Goal: Task Accomplishment & Management: Use online tool/utility

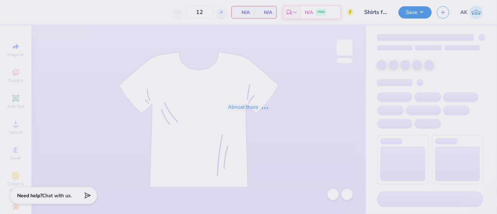
type input "Shirts for [PERSON_NAME]"
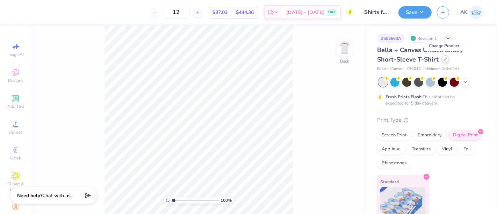
click at [442, 58] on div at bounding box center [445, 59] width 8 height 8
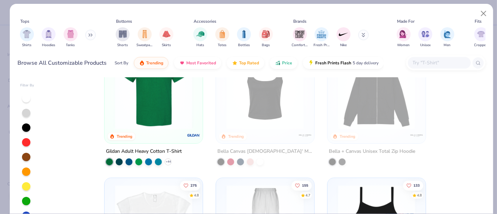
scroll to position [302, 0]
click at [156, 111] on img at bounding box center [153, 89] width 84 height 77
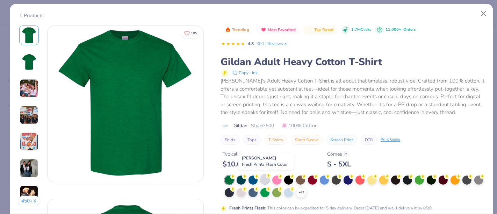
click at [263, 180] on div at bounding box center [264, 179] width 9 height 9
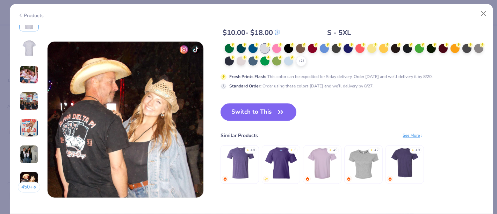
scroll to position [1023, 0]
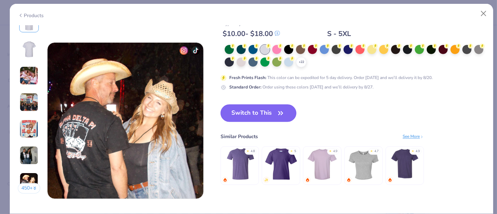
click at [272, 113] on button "Switch to This" at bounding box center [258, 112] width 76 height 17
click at [266, 116] on button "Switch to This" at bounding box center [258, 112] width 76 height 17
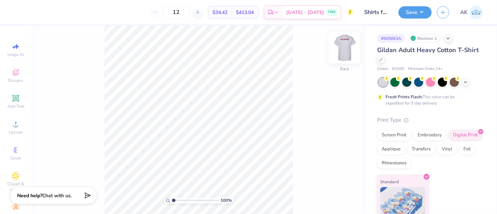
click at [345, 45] on img at bounding box center [345, 48] width 28 height 28
click at [346, 44] on img at bounding box center [345, 48] width 28 height 28
click at [398, 136] on div "Screen Print" at bounding box center [394, 134] width 34 height 10
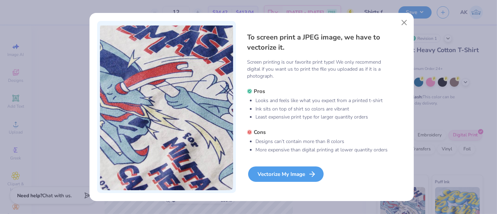
click at [284, 173] on div "Vectorize My Image" at bounding box center [285, 173] width 75 height 15
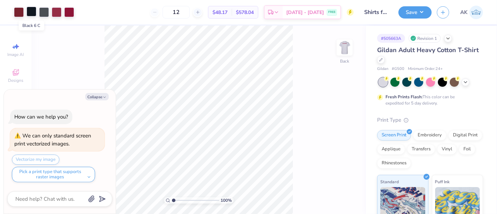
click at [31, 10] on div at bounding box center [32, 12] width 10 height 10
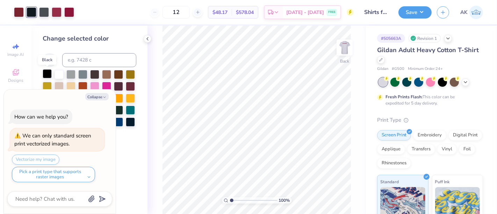
click at [47, 74] on div at bounding box center [47, 73] width 9 height 9
click at [42, 9] on div at bounding box center [44, 12] width 10 height 10
click at [45, 74] on div at bounding box center [47, 73] width 9 height 9
click at [44, 9] on div at bounding box center [44, 12] width 10 height 10
type textarea "x"
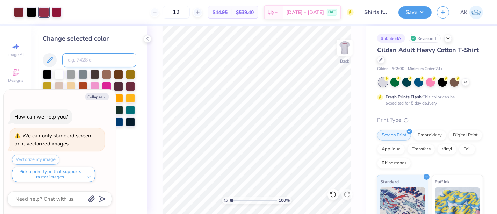
click at [78, 59] on input at bounding box center [99, 60] width 74 height 14
type input "188"
click at [43, 8] on div at bounding box center [44, 12] width 10 height 10
type textarea "x"
click at [84, 66] on input at bounding box center [99, 60] width 74 height 14
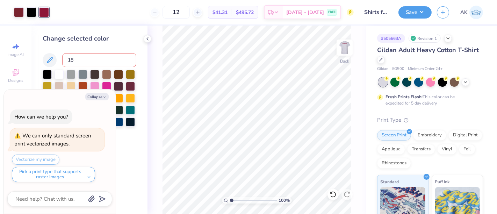
type input "188"
click at [99, 99] on button "Collapse" at bounding box center [96, 96] width 23 height 7
type textarea "x"
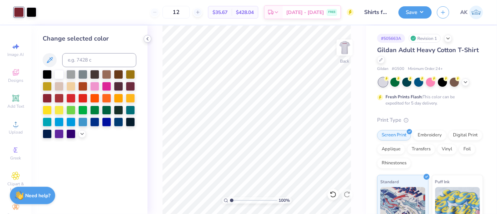
click at [148, 41] on icon at bounding box center [148, 39] width 6 height 6
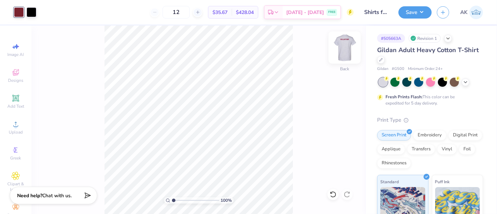
click at [347, 52] on img at bounding box center [345, 48] width 28 height 28
click at [15, 10] on div at bounding box center [19, 12] width 10 height 10
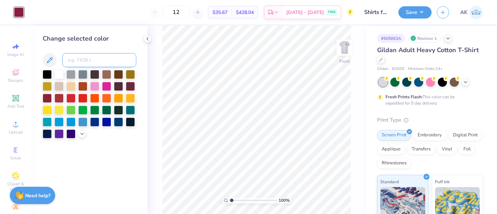
click at [71, 58] on input at bounding box center [99, 60] width 74 height 14
type input "188"
click at [151, 36] on div "100 % Front" at bounding box center [256, 120] width 218 height 188
click at [148, 39] on icon at bounding box center [148, 39] width 6 height 6
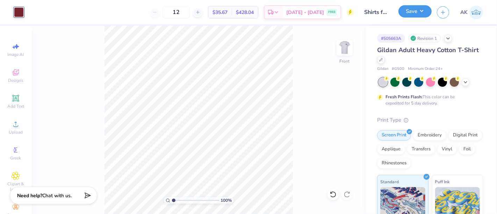
click at [413, 12] on button "Save" at bounding box center [414, 11] width 33 height 12
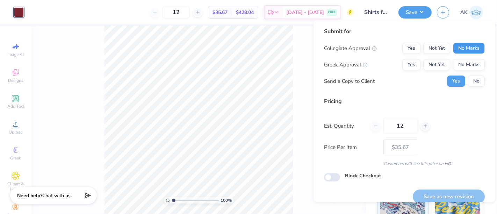
click at [453, 45] on button "No Marks" at bounding box center [469, 48] width 32 height 11
click at [460, 66] on button "No Marks" at bounding box center [469, 64] width 32 height 11
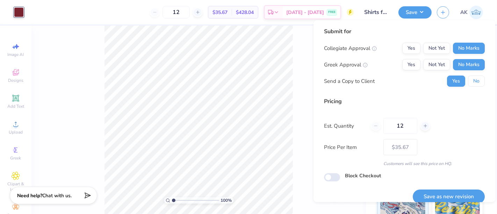
click at [468, 79] on button "No" at bounding box center [476, 80] width 17 height 11
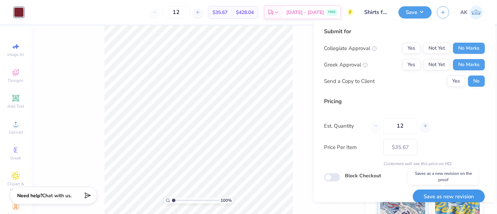
click at [440, 194] on button "Save as new revision" at bounding box center [449, 196] width 72 height 14
type input "$35.67"
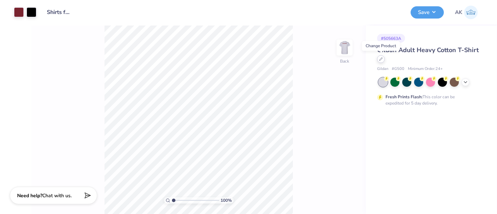
click at [380, 60] on icon at bounding box center [380, 58] width 3 height 3
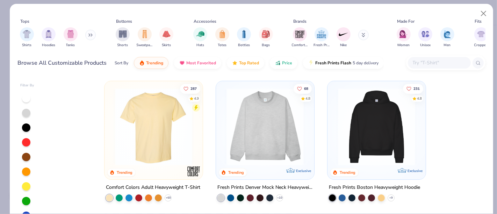
click at [426, 64] on input "text" at bounding box center [439, 63] width 54 height 8
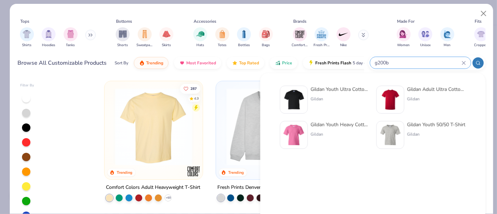
type input "g200b"
click at [307, 100] on div at bounding box center [294, 100] width 28 height 28
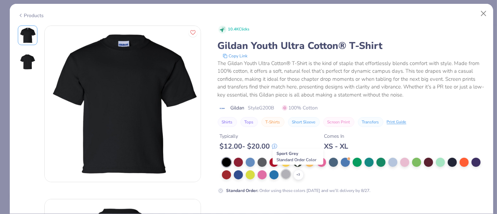
click at [290, 174] on div at bounding box center [285, 173] width 9 height 9
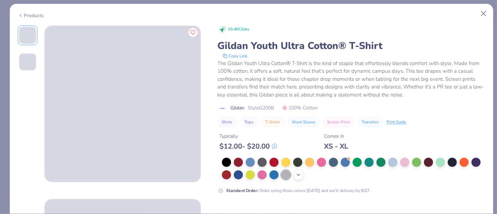
click at [301, 175] on icon at bounding box center [299, 175] width 6 height 6
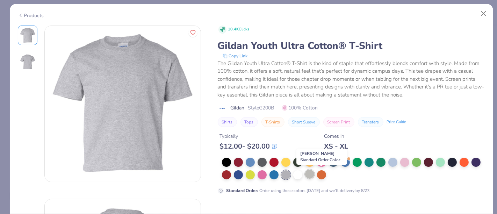
click at [314, 175] on div at bounding box center [309, 173] width 9 height 9
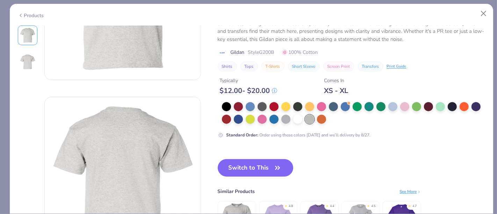
scroll to position [102, 0]
click at [250, 169] on button "Switch to This" at bounding box center [256, 167] width 76 height 17
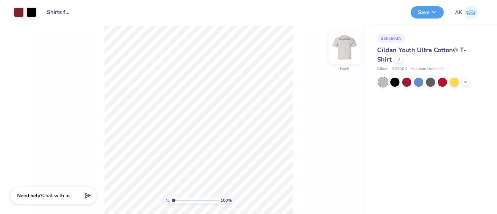
click at [349, 51] on img at bounding box center [345, 48] width 28 height 28
click at [349, 53] on img at bounding box center [345, 48] width 28 height 28
click at [428, 11] on button "Save" at bounding box center [427, 11] width 33 height 12
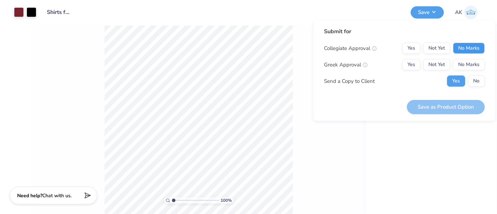
click at [465, 52] on button "No Marks" at bounding box center [469, 48] width 32 height 11
click at [469, 70] on button "No Marks" at bounding box center [469, 64] width 32 height 11
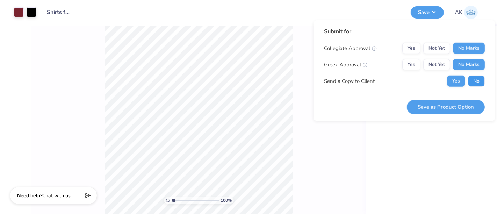
click at [476, 79] on button "No" at bounding box center [476, 80] width 17 height 11
click at [463, 106] on button "Save as Product Option" at bounding box center [446, 107] width 78 height 14
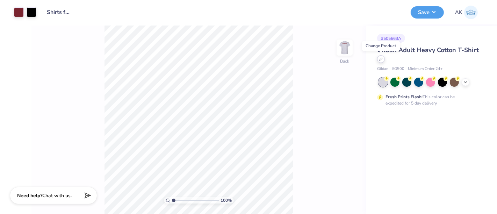
click at [382, 58] on icon at bounding box center [380, 59] width 3 height 3
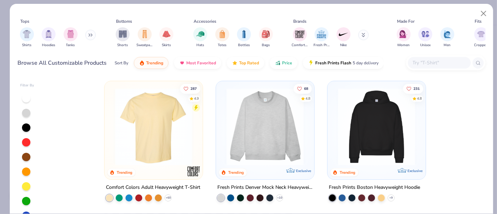
click at [425, 63] on input "text" at bounding box center [439, 63] width 54 height 8
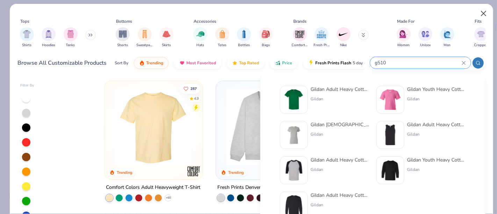
type input "g510"
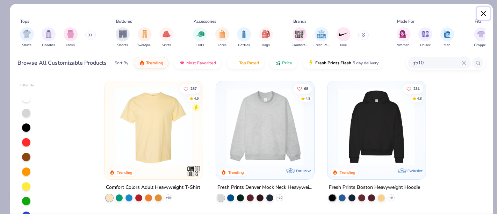
click at [485, 14] on button "Close" at bounding box center [483, 13] width 13 height 13
